Goal: Task Accomplishment & Management: Manage account settings

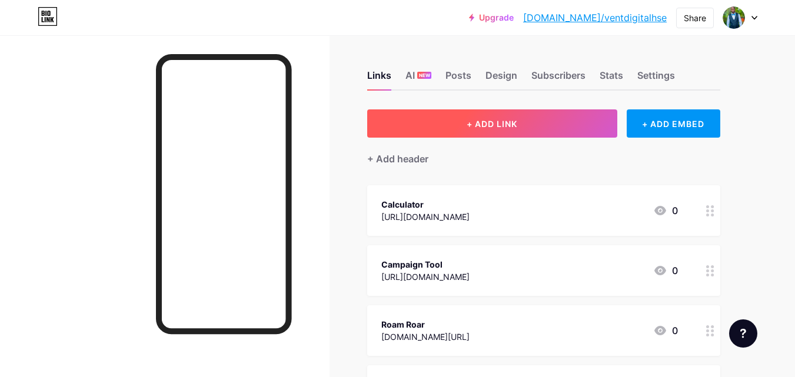
click at [475, 128] on span "+ ADD LINK" at bounding box center [492, 124] width 51 height 10
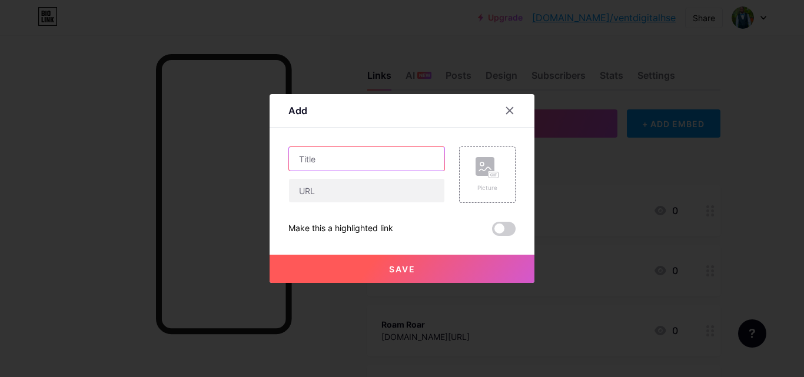
click at [334, 163] on input "text" at bounding box center [366, 159] width 155 height 24
type input "DK carhire services"
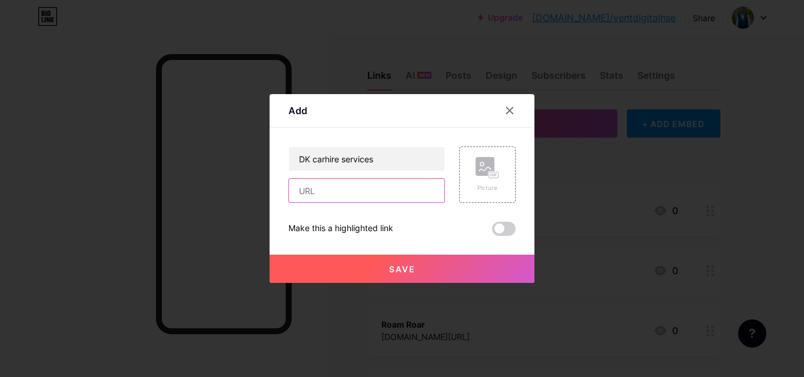
click at [342, 188] on input "text" at bounding box center [366, 191] width 155 height 24
paste input "[URL][DOMAIN_NAME]"
type input "[URL][DOMAIN_NAME]"
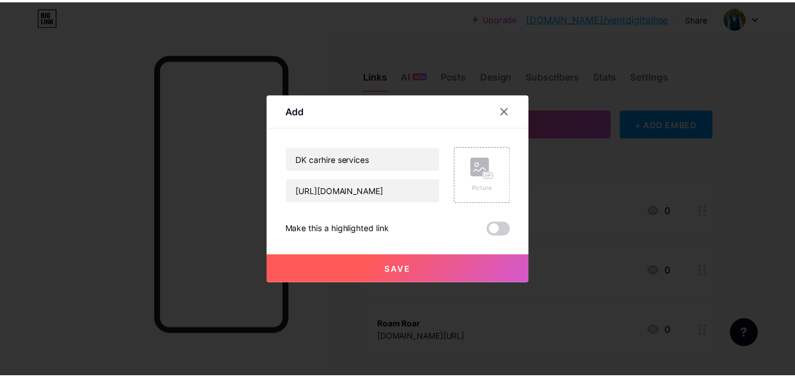
scroll to position [0, 0]
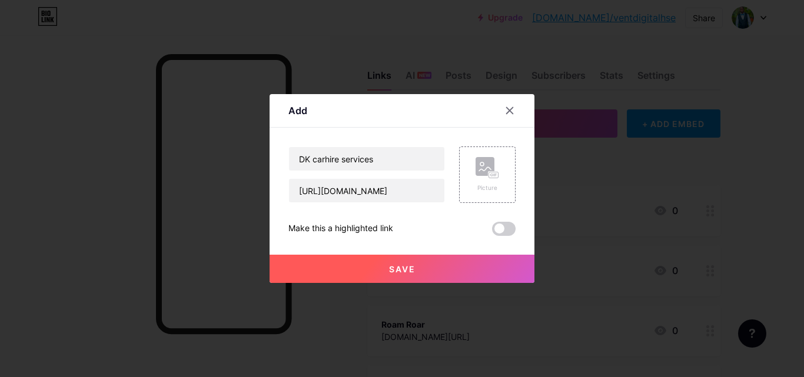
click at [407, 265] on span "Save" at bounding box center [402, 269] width 26 height 10
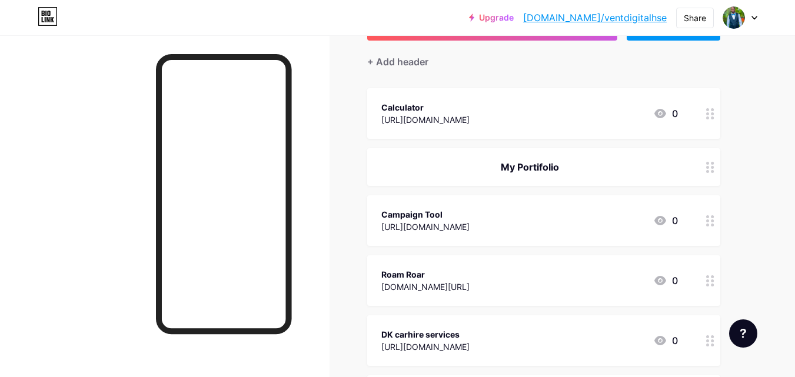
scroll to position [47, 0]
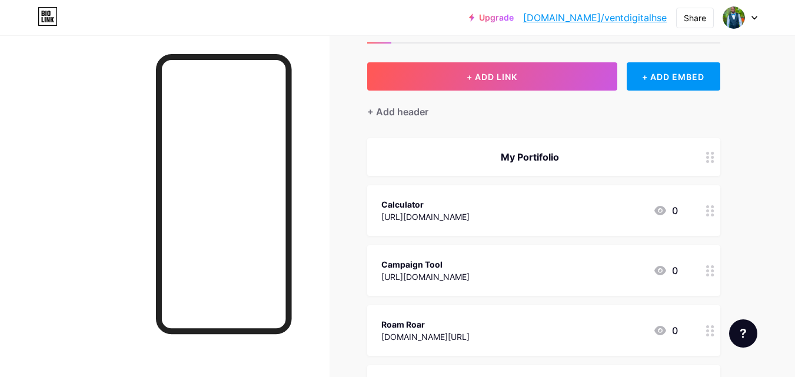
drag, startPoint x: 711, startPoint y: 163, endPoint x: 555, endPoint y: 199, distance: 160.8
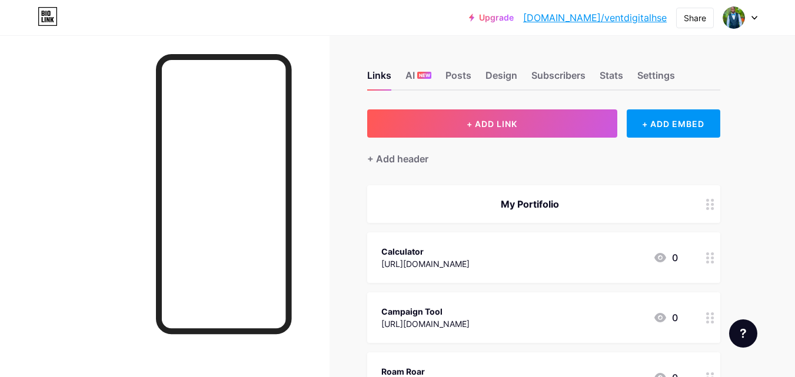
scroll to position [0, 0]
click at [657, 77] on div "Settings" at bounding box center [657, 78] width 38 height 21
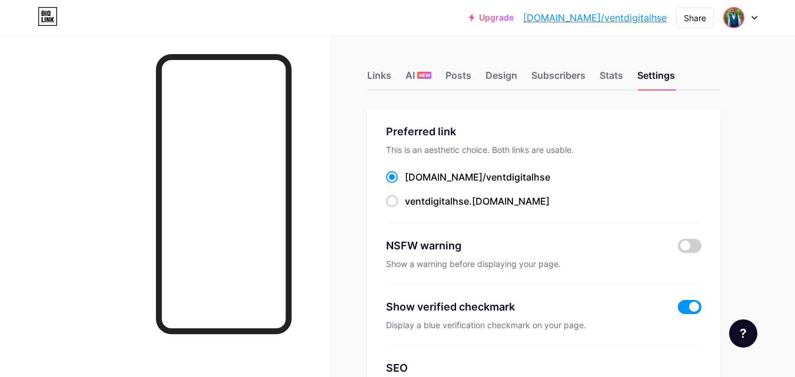
click at [737, 19] on img at bounding box center [734, 17] width 19 height 19
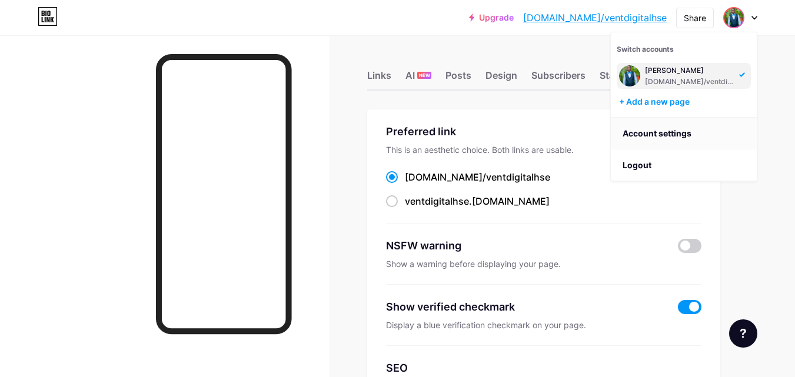
click at [694, 133] on link "Account settings" at bounding box center [684, 134] width 146 height 32
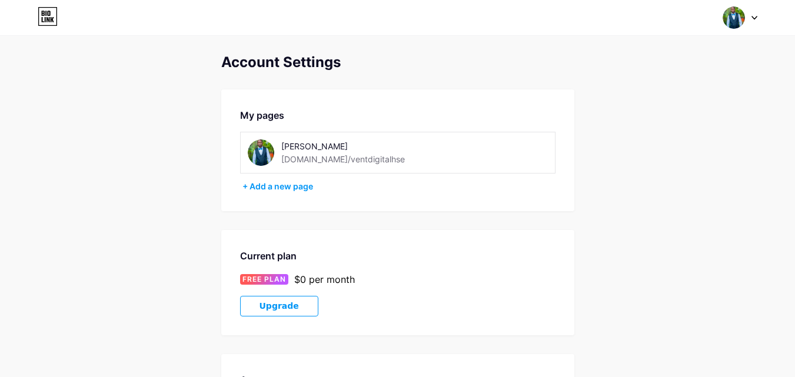
click at [262, 154] on img at bounding box center [261, 153] width 26 height 26
click at [275, 187] on div "+ Add a new page" at bounding box center [399, 187] width 313 height 12
click at [324, 145] on div "[PERSON_NAME]" at bounding box center [364, 146] width 167 height 12
click at [327, 141] on div "[PERSON_NAME]" at bounding box center [364, 146] width 167 height 12
click at [351, 163] on div "[DOMAIN_NAME]/ventdigitalhse" at bounding box center [343, 159] width 124 height 12
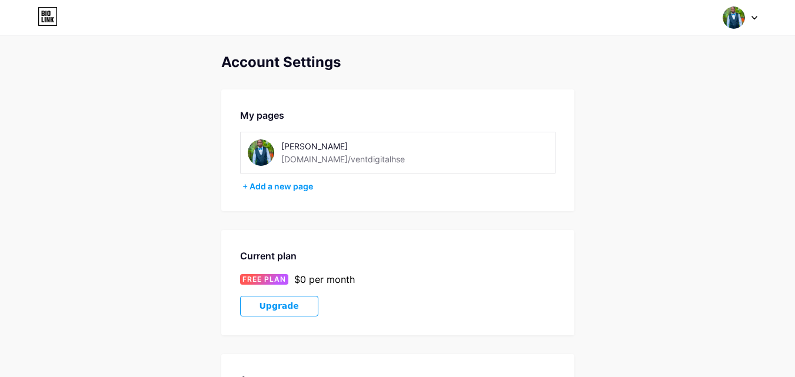
click at [757, 19] on icon at bounding box center [755, 18] width 6 height 4
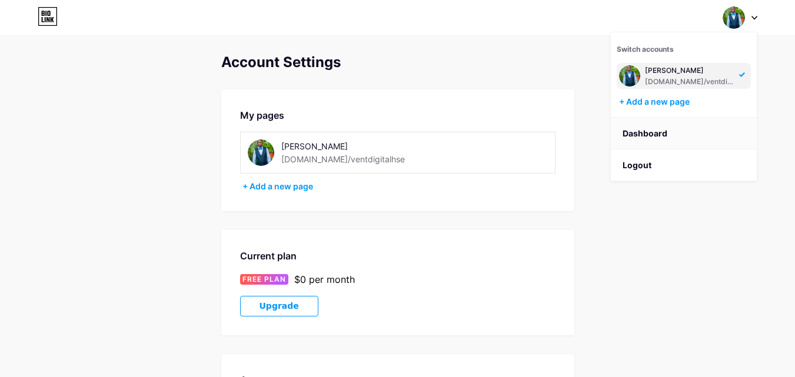
click at [673, 133] on link "Dashboard" at bounding box center [684, 134] width 146 height 32
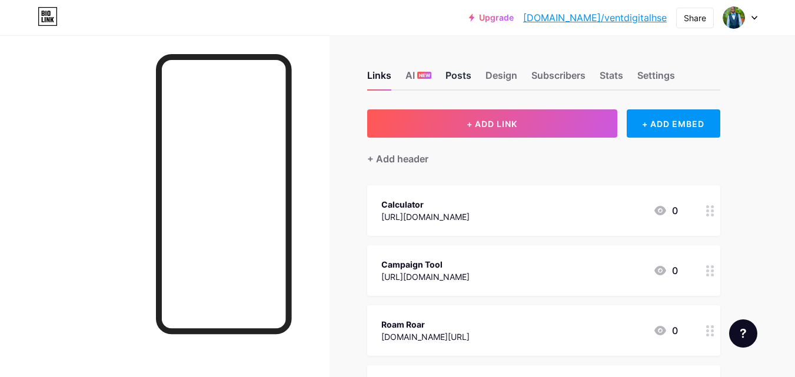
click at [462, 76] on div "Posts" at bounding box center [459, 78] width 26 height 21
click at [666, 74] on div "Settings" at bounding box center [657, 78] width 38 height 21
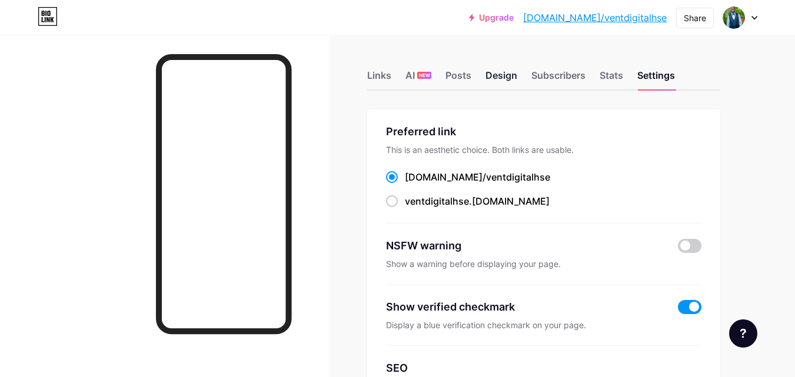
click at [500, 77] on div "Design" at bounding box center [502, 78] width 32 height 21
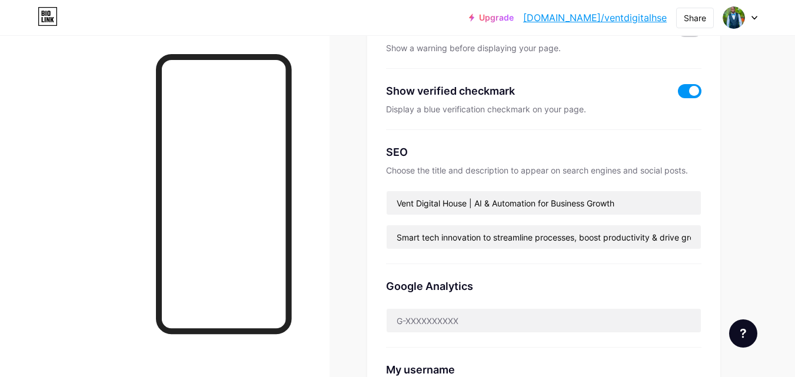
scroll to position [236, 0]
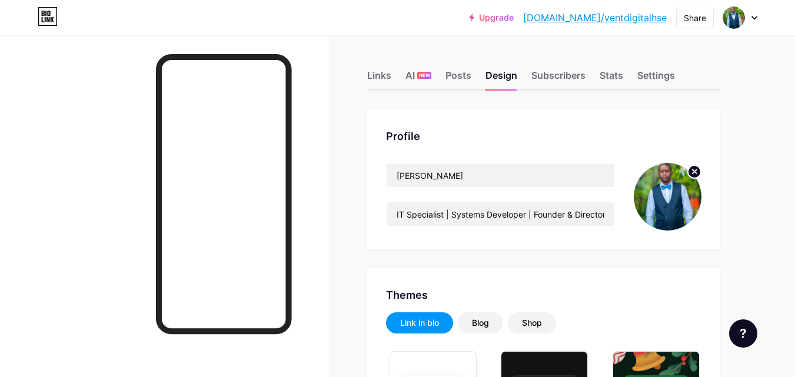
click at [695, 171] on icon at bounding box center [695, 172] width 4 height 4
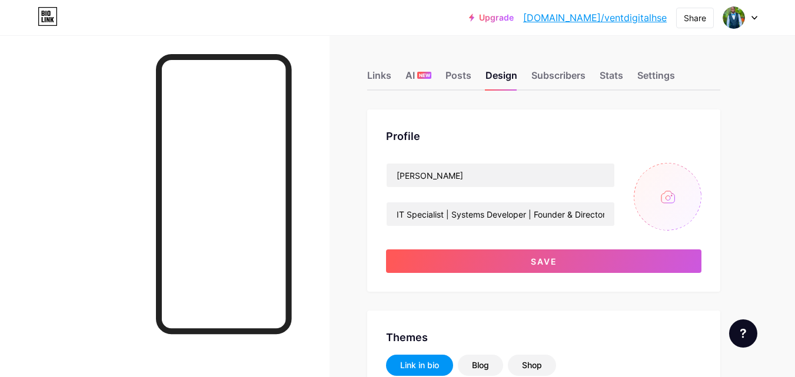
click at [664, 198] on input "file" at bounding box center [668, 197] width 68 height 68
type input "C:\fakepath\NEW LOGO.jpeg"
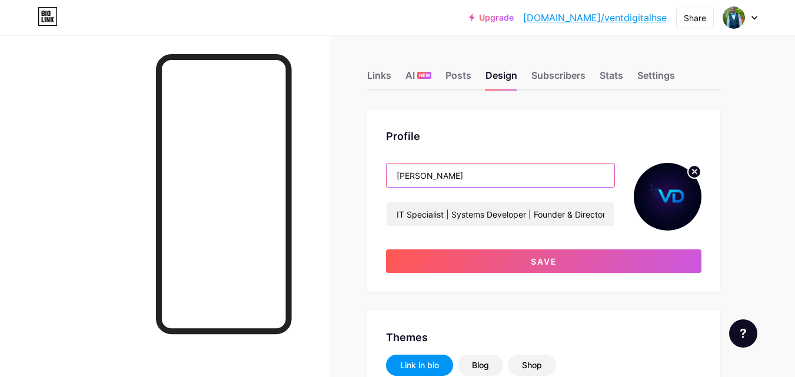
click at [446, 177] on input "[PERSON_NAME]" at bounding box center [501, 176] width 228 height 24
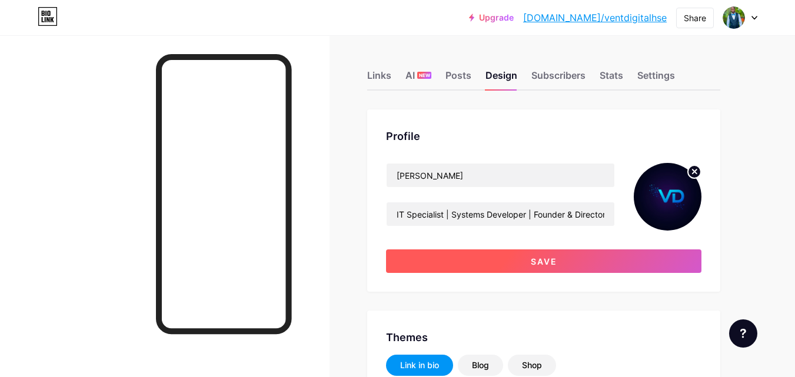
click at [547, 256] on button "Save" at bounding box center [544, 262] width 316 height 24
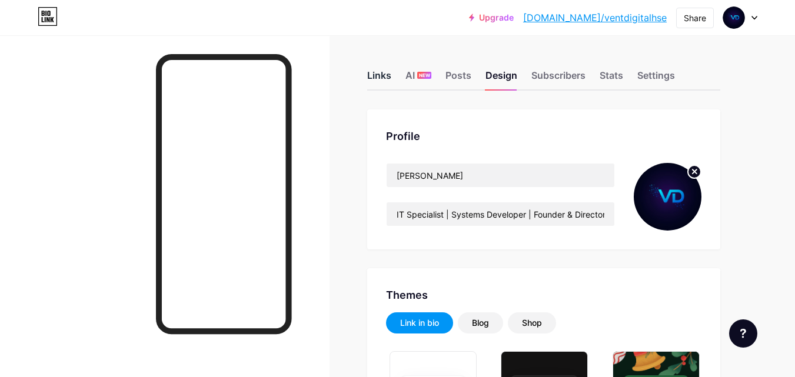
click at [382, 75] on div "Links" at bounding box center [379, 78] width 24 height 21
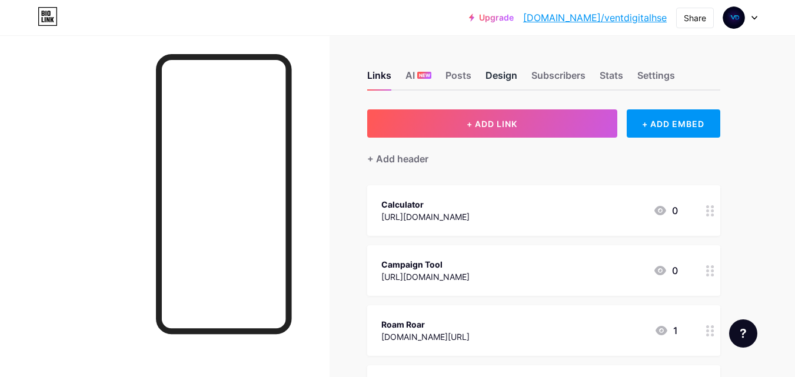
click at [508, 73] on div "Design" at bounding box center [502, 78] width 32 height 21
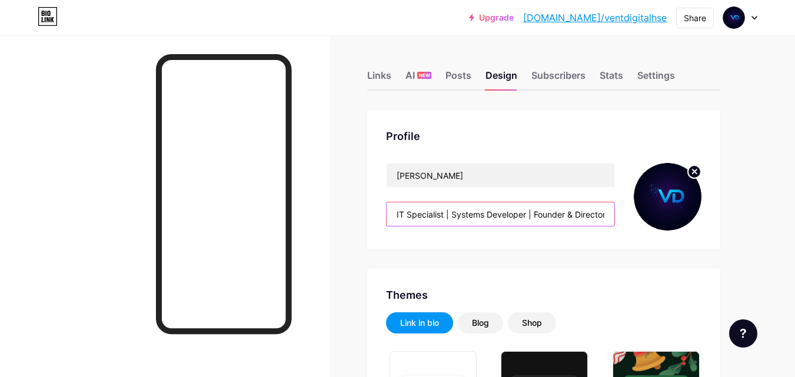
click at [580, 214] on input "IT Specialist | Systems Developer | Founder & Director @ Vent Digital House. Bu…" at bounding box center [501, 215] width 228 height 24
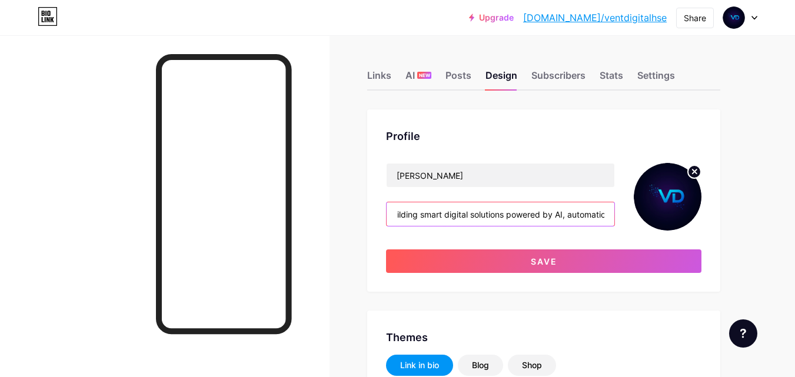
scroll to position [0, 38]
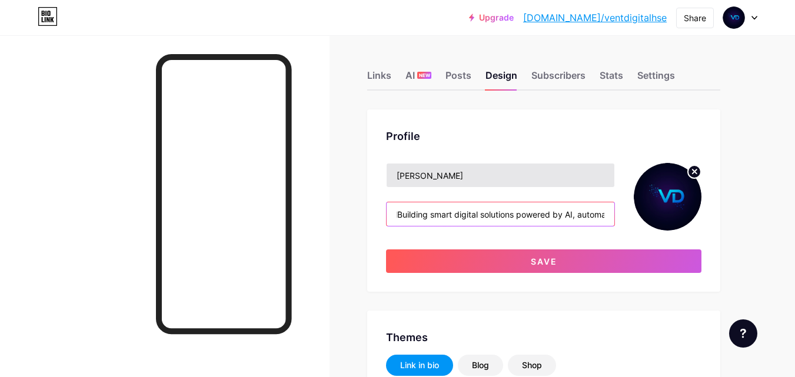
type input "IT SpecialBuilding smart digital solutions powered by AI, automation, and innov…"
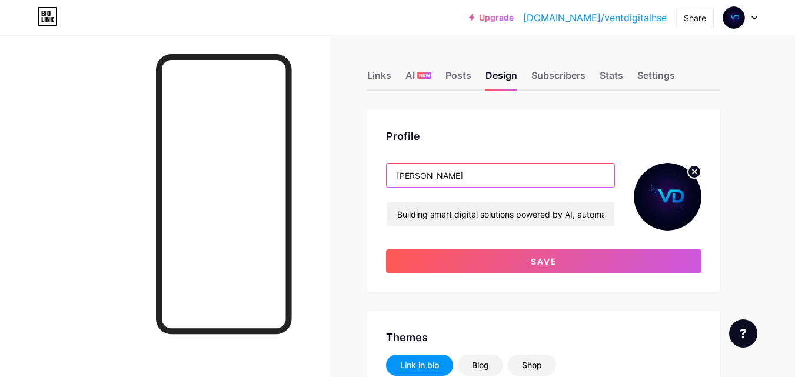
scroll to position [0, 0]
click at [445, 178] on input "[PERSON_NAME]" at bounding box center [501, 176] width 228 height 24
type input "D"
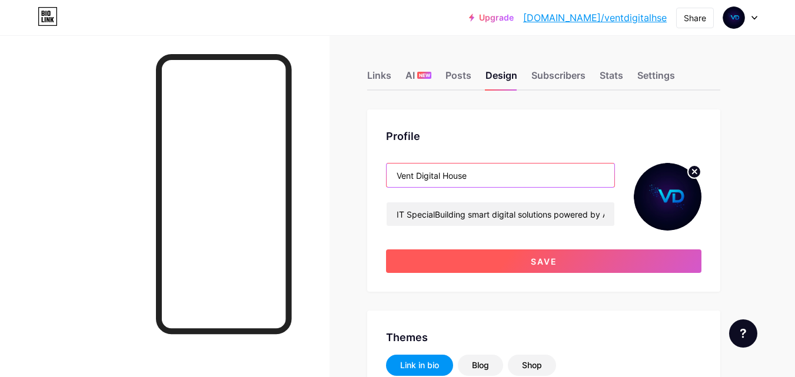
type input "Vent Digital House"
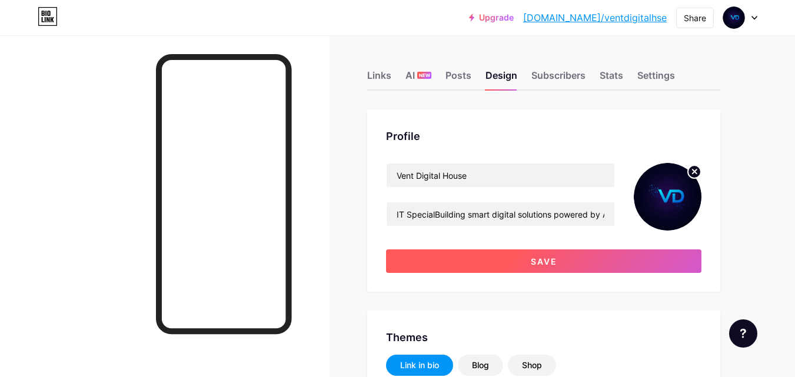
click at [560, 261] on button "Save" at bounding box center [544, 262] width 316 height 24
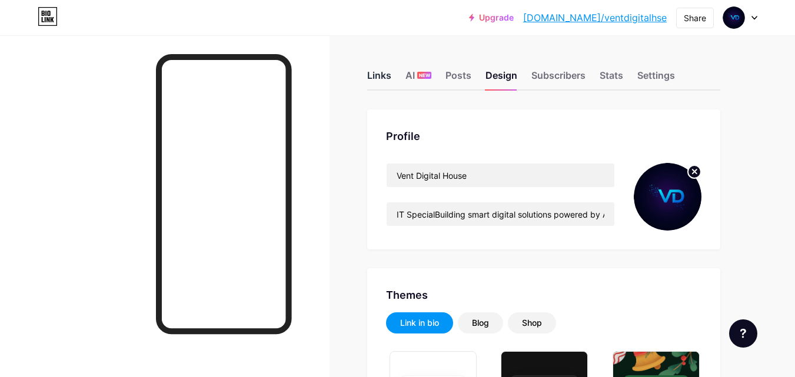
click at [380, 78] on div "Links" at bounding box center [379, 78] width 24 height 21
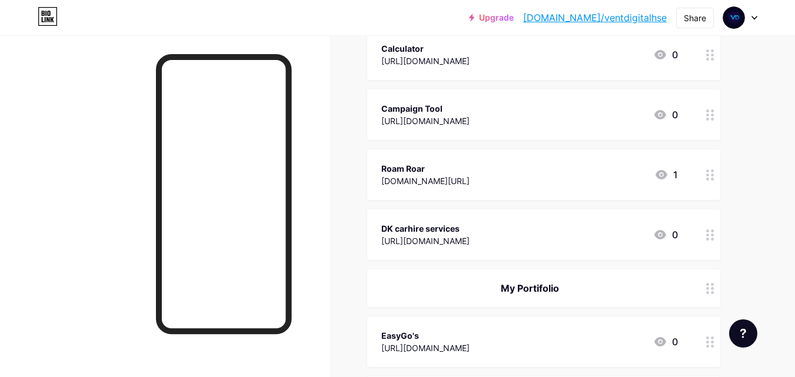
scroll to position [177, 0]
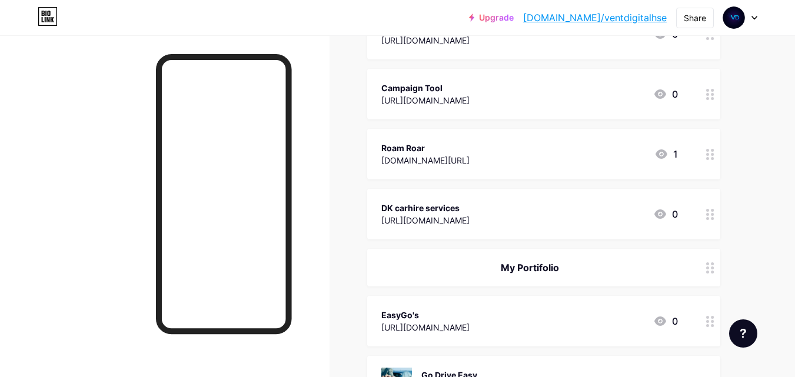
click at [715, 276] on div at bounding box center [711, 268] width 20 height 38
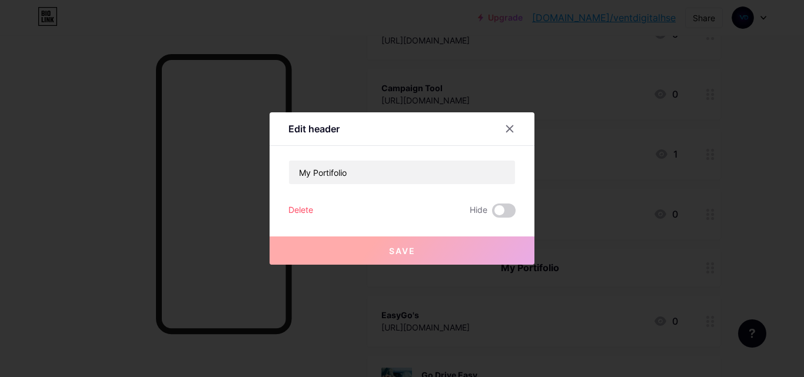
click at [305, 207] on div "Delete" at bounding box center [301, 211] width 25 height 14
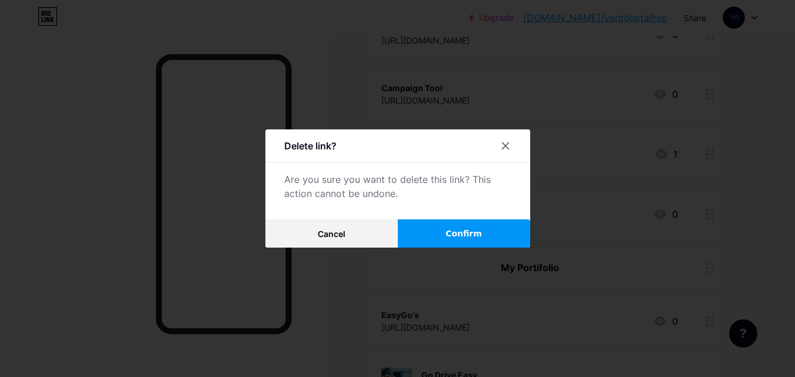
click at [458, 233] on span "Confirm" at bounding box center [464, 234] width 37 height 12
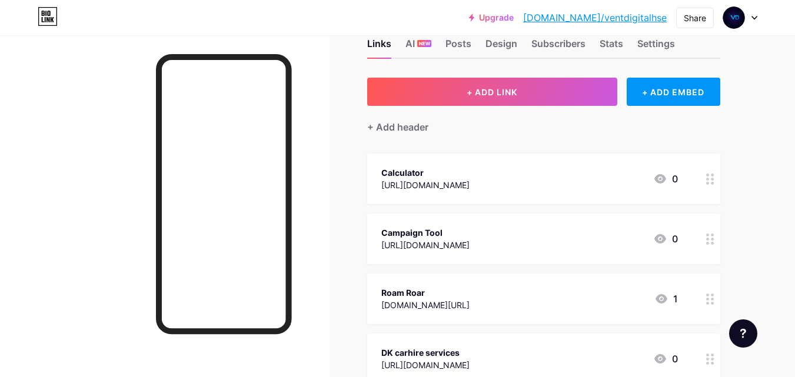
scroll to position [0, 0]
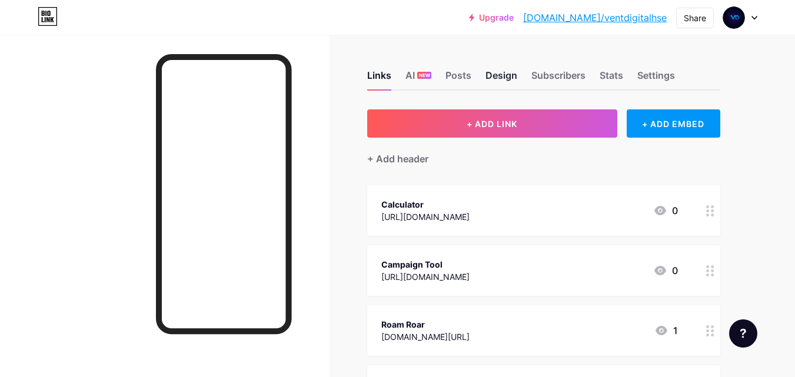
click at [501, 72] on div "Design" at bounding box center [502, 78] width 32 height 21
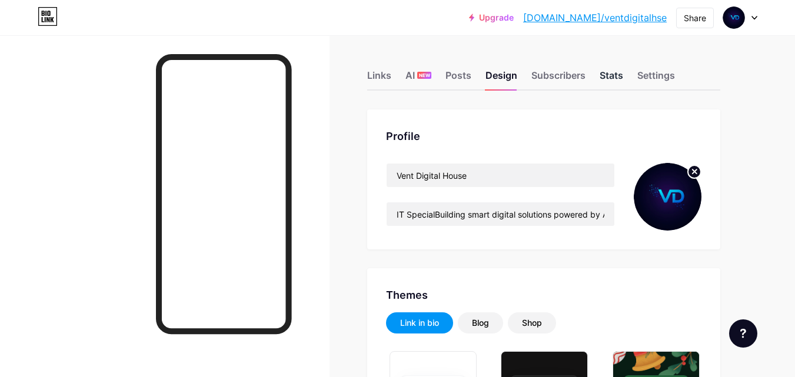
click at [620, 76] on div "Stats" at bounding box center [612, 78] width 24 height 21
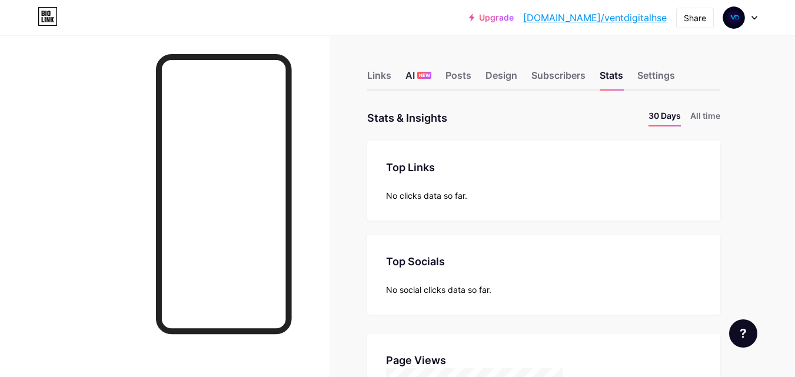
click at [412, 76] on div "AI NEW" at bounding box center [419, 78] width 26 height 21
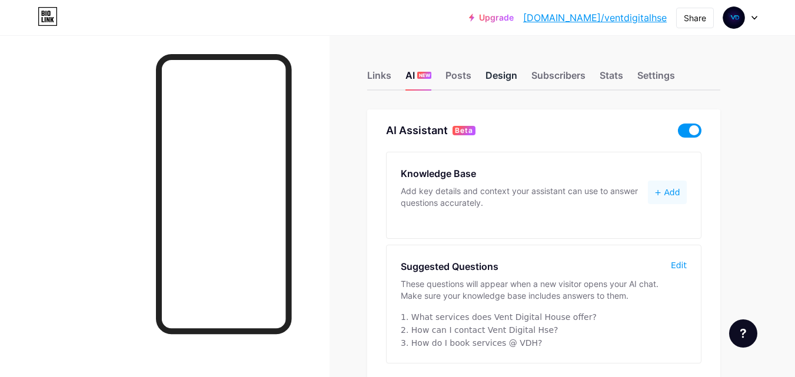
click at [509, 77] on div "Design" at bounding box center [502, 78] width 32 height 21
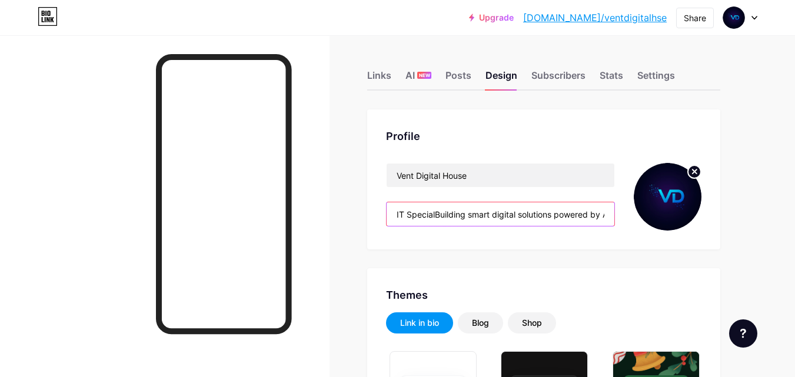
click at [435, 216] on input "IT SpecialBuilding smart digital solutions powered by AI, automation, and innov…" at bounding box center [501, 215] width 228 height 24
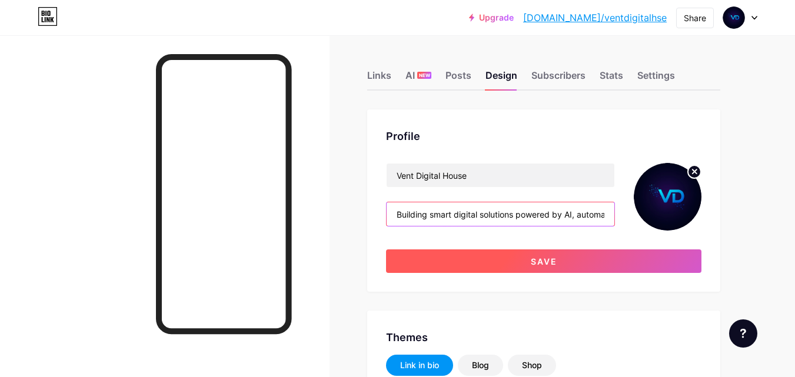
type input "Building smart digital solutions powered by AI, automation, and innovation to h…"
click at [566, 261] on button "Save" at bounding box center [544, 262] width 316 height 24
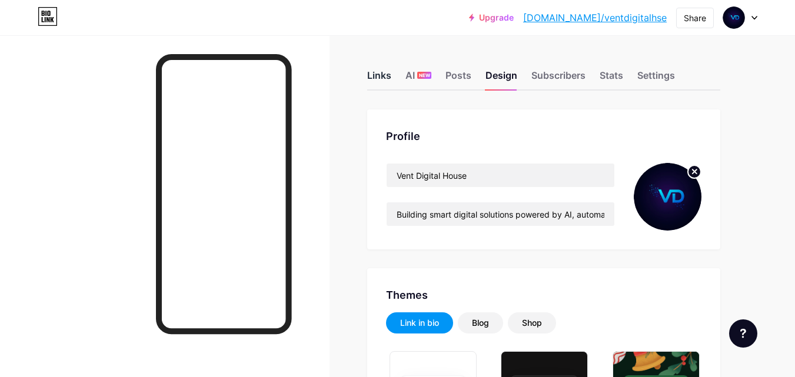
click at [383, 77] on div "Links" at bounding box center [379, 78] width 24 height 21
